Goal: Task Accomplishment & Management: Use online tool/utility

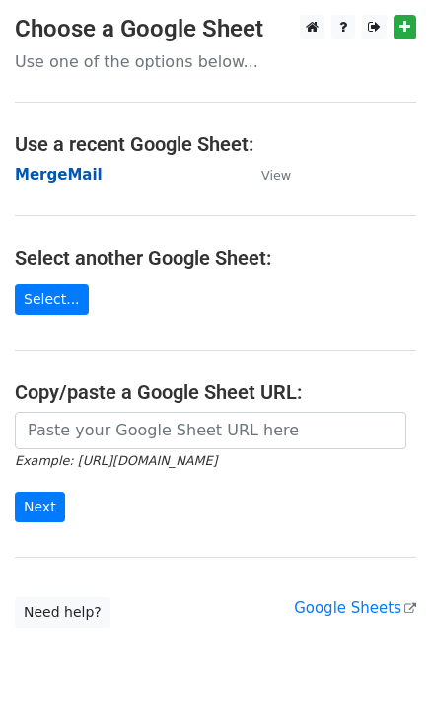
click at [52, 178] on strong "MergeMail" at bounding box center [59, 175] width 88 height 18
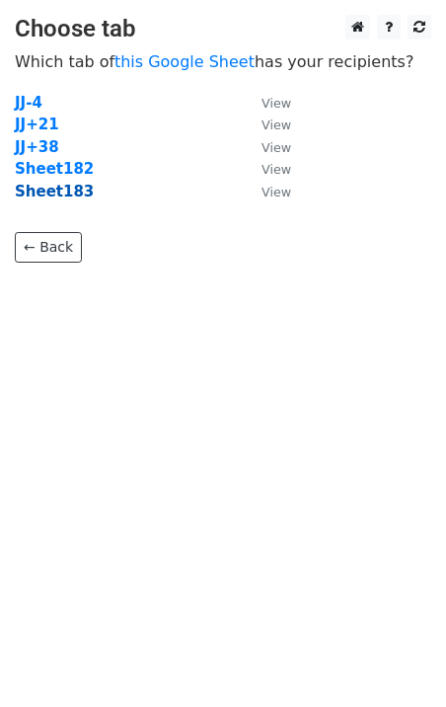
click at [59, 196] on strong "Sheet183" at bounding box center [54, 192] width 79 height 18
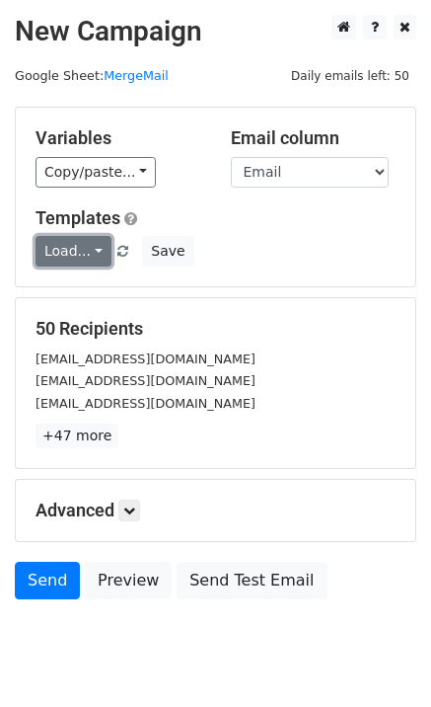
click at [50, 254] on link "Load..." at bounding box center [74, 251] width 76 height 31
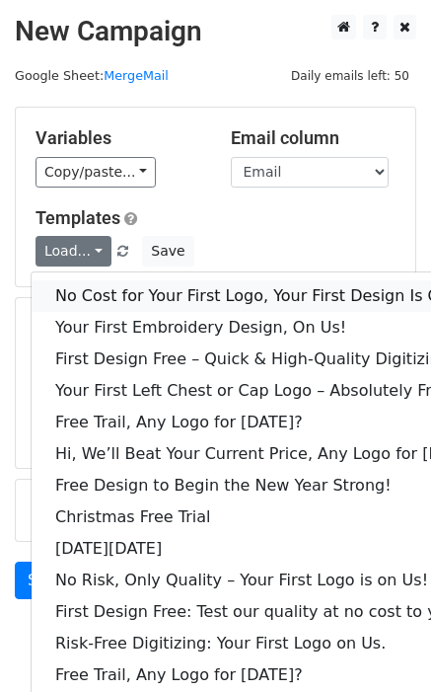
click at [99, 292] on link "No Cost for Your First Logo, Your First Design Is On Us!" at bounding box center [270, 296] width 477 height 32
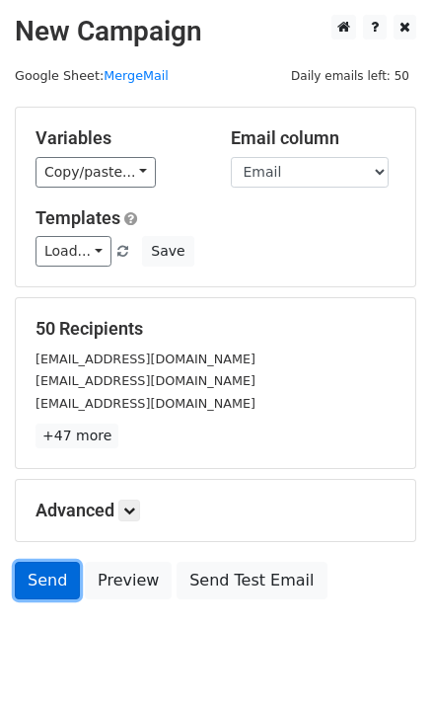
click at [60, 586] on link "Send" at bounding box center [47, 581] width 65 height 38
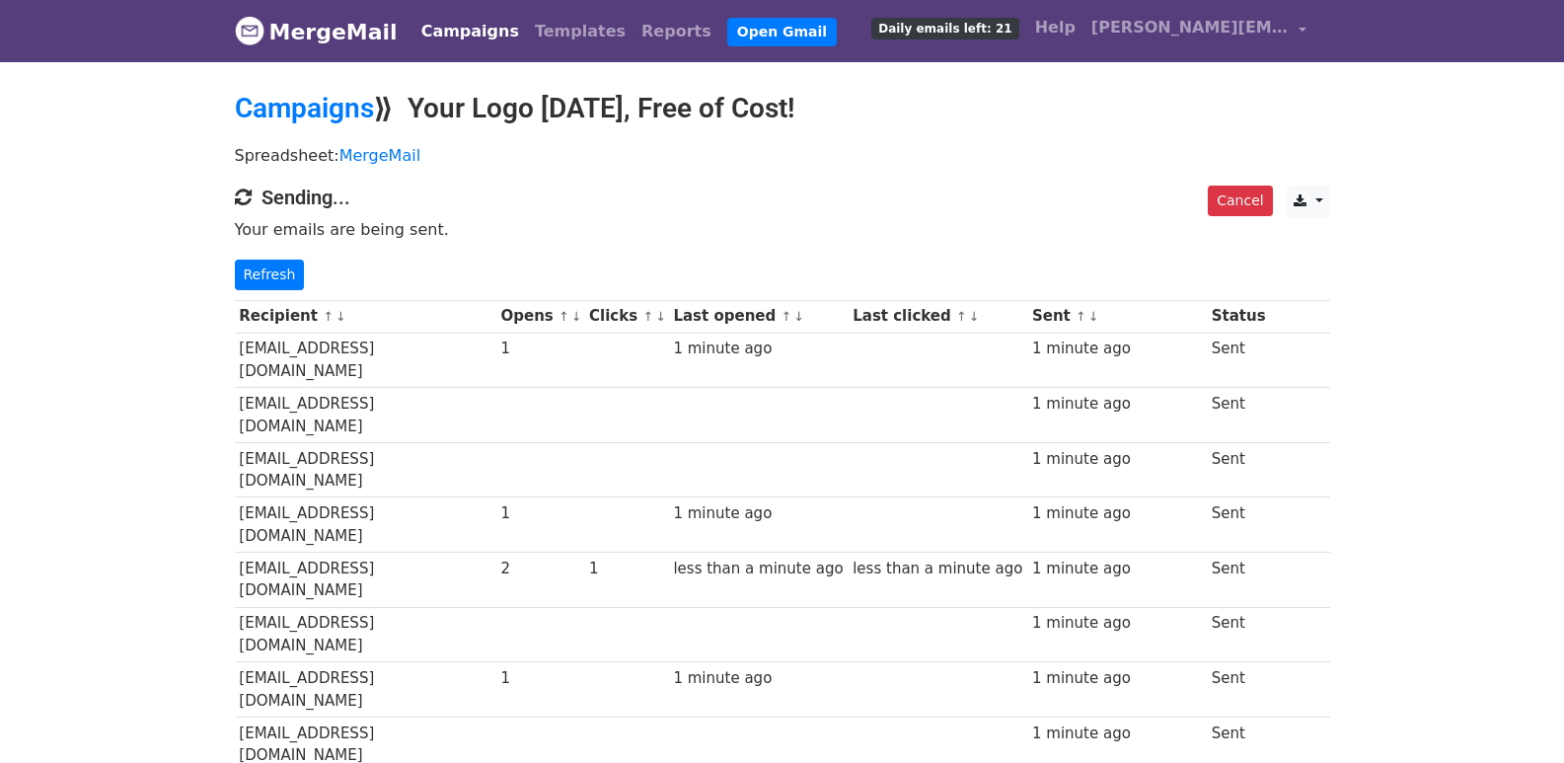
click at [766, 204] on h4 "Sending..." at bounding box center [782, 198] width 1095 height 24
click at [282, 275] on link "Refresh" at bounding box center [270, 275] width 70 height 31
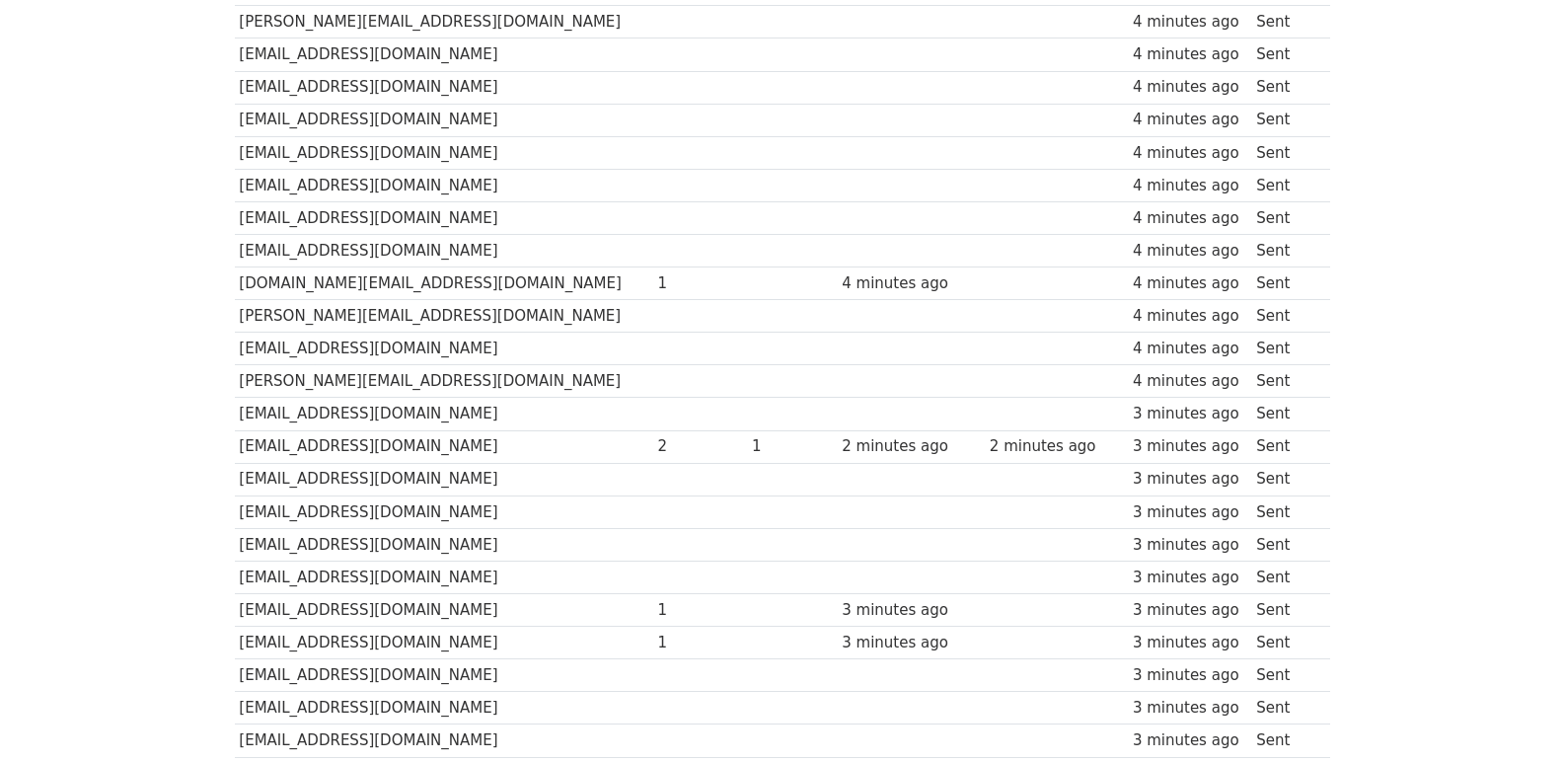
scroll to position [1374, 0]
